Goal: Answer question/provide support

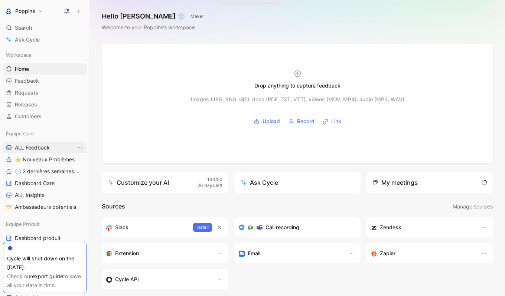
click at [44, 147] on span "ALL Feedback" at bounding box center [32, 147] width 35 height 7
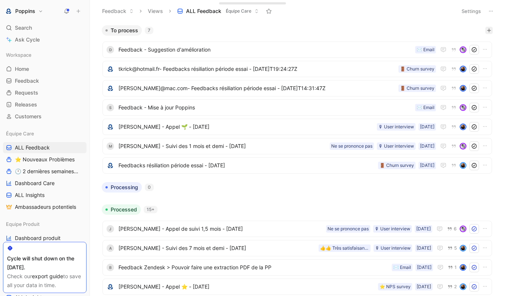
click at [491, 30] on icon "button" at bounding box center [488, 30] width 4 height 4
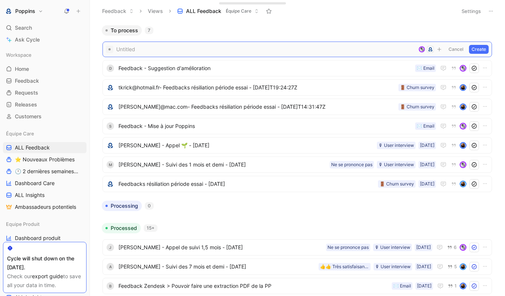
click at [313, 48] on span at bounding box center [265, 49] width 299 height 9
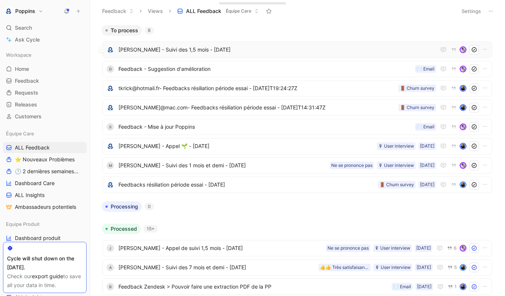
click at [253, 47] on span "[PERSON_NAME] - Suivi des 1,5 mois - [DATE]" at bounding box center [276, 49] width 317 height 9
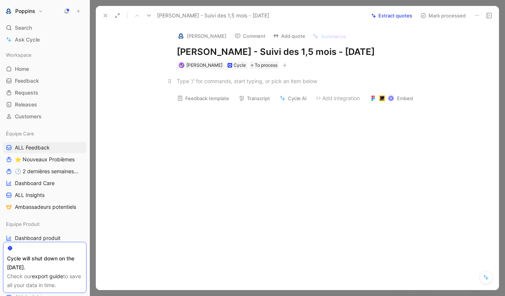
click at [289, 81] on div at bounding box center [305, 81] width 257 height 8
paste div
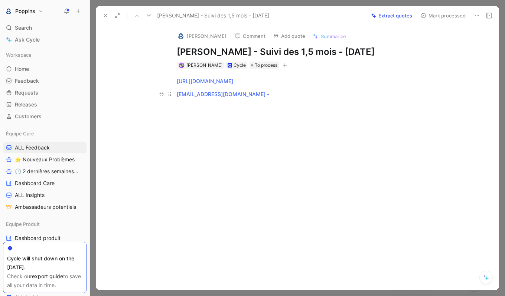
click at [257, 95] on div "[EMAIL_ADDRESS][DOMAIN_NAME] -" at bounding box center [305, 94] width 257 height 8
click at [254, 80] on span "Dismiss" at bounding box center [248, 79] width 18 height 6
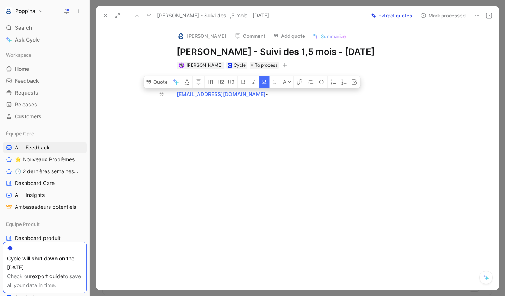
click at [263, 86] on button "button" at bounding box center [264, 82] width 10 height 12
click at [263, 95] on div "[EMAIL_ADDRESS][DOMAIN_NAME] -" at bounding box center [305, 94] width 257 height 8
